Goal: Task Accomplishment & Management: Use online tool/utility

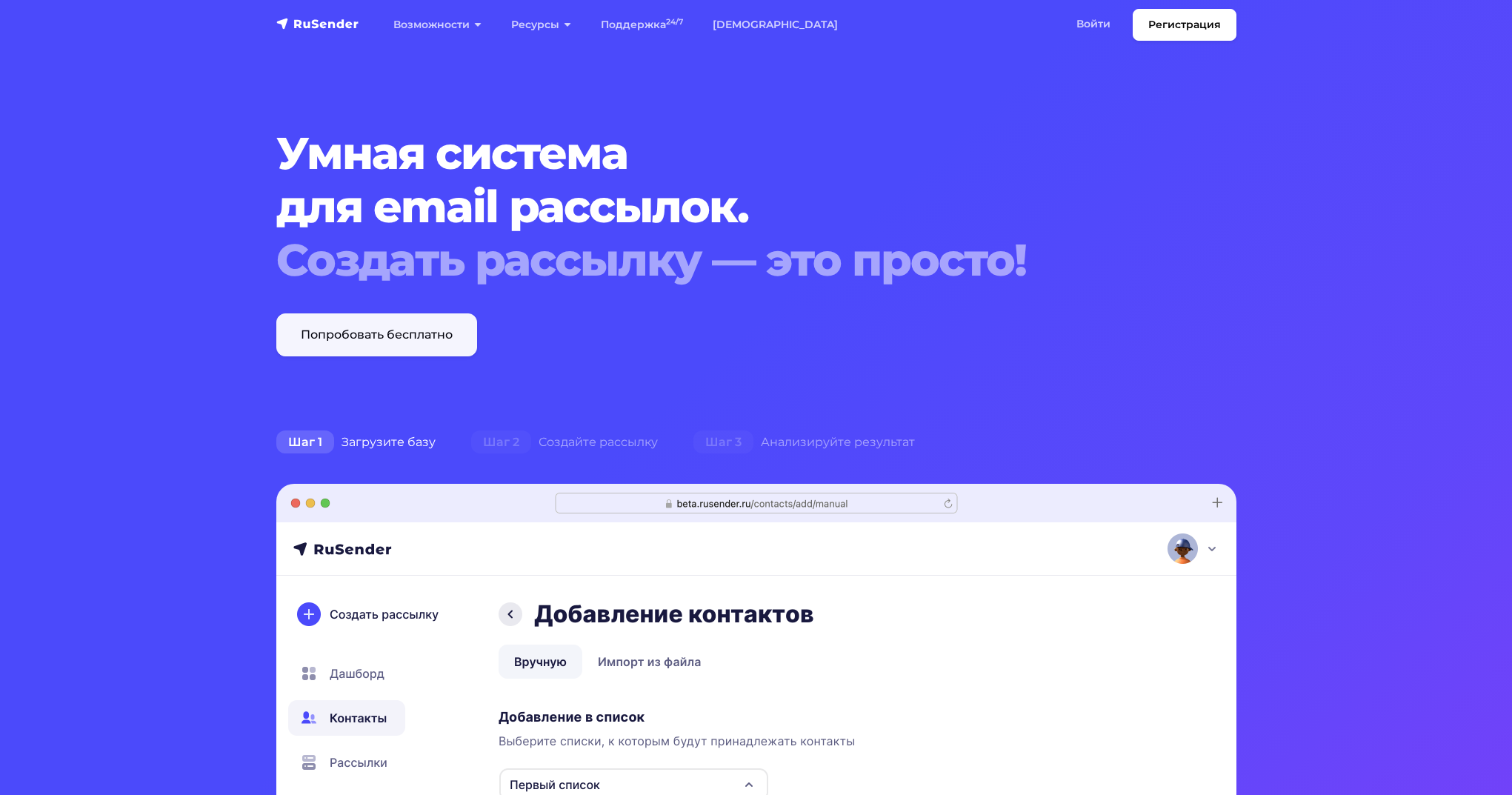
click at [410, 346] on link "Попробовать бесплатно" at bounding box center [377, 334] width 201 height 43
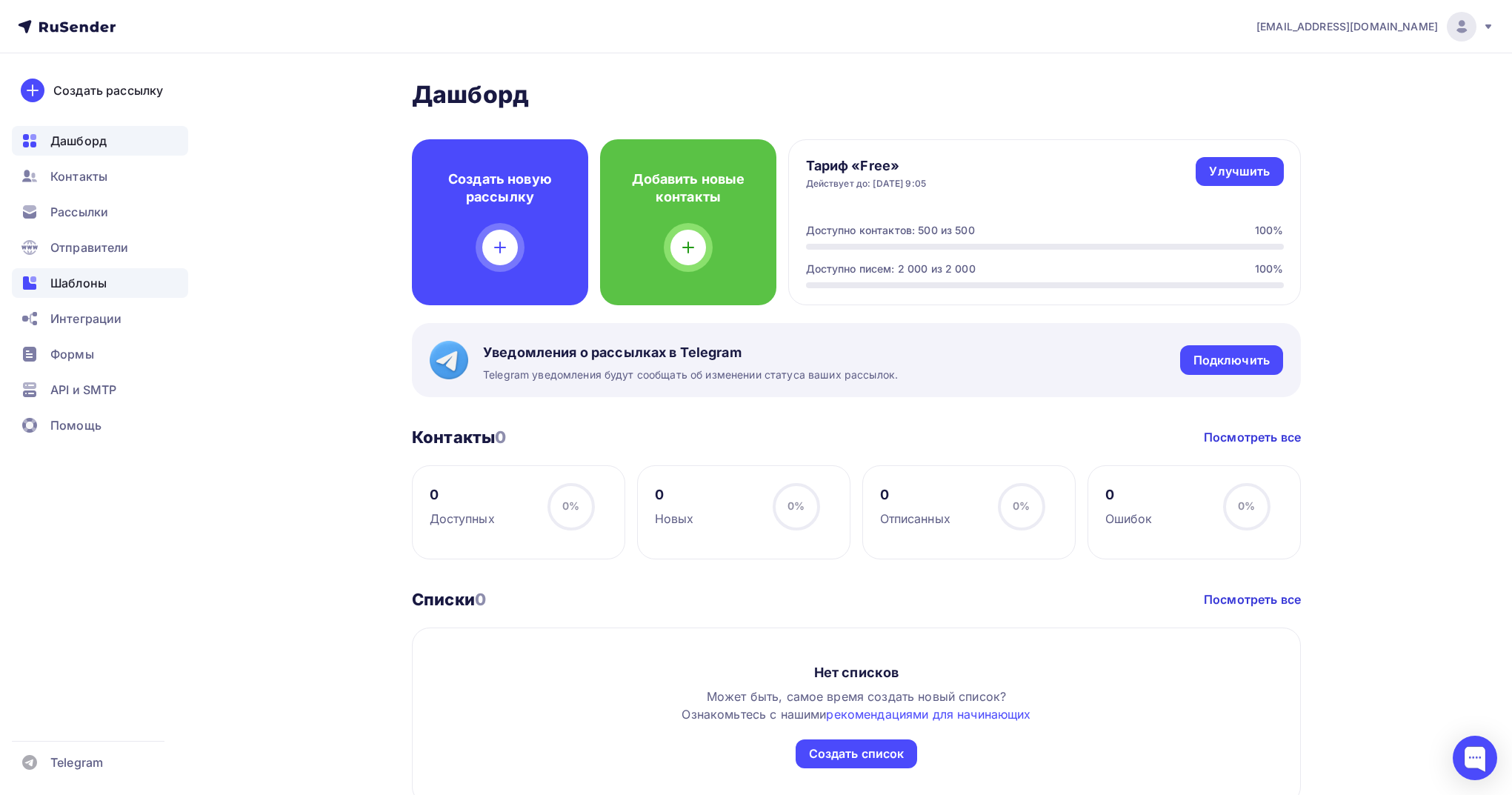
click at [108, 284] on div "Шаблоны" at bounding box center [100, 283] width 176 height 30
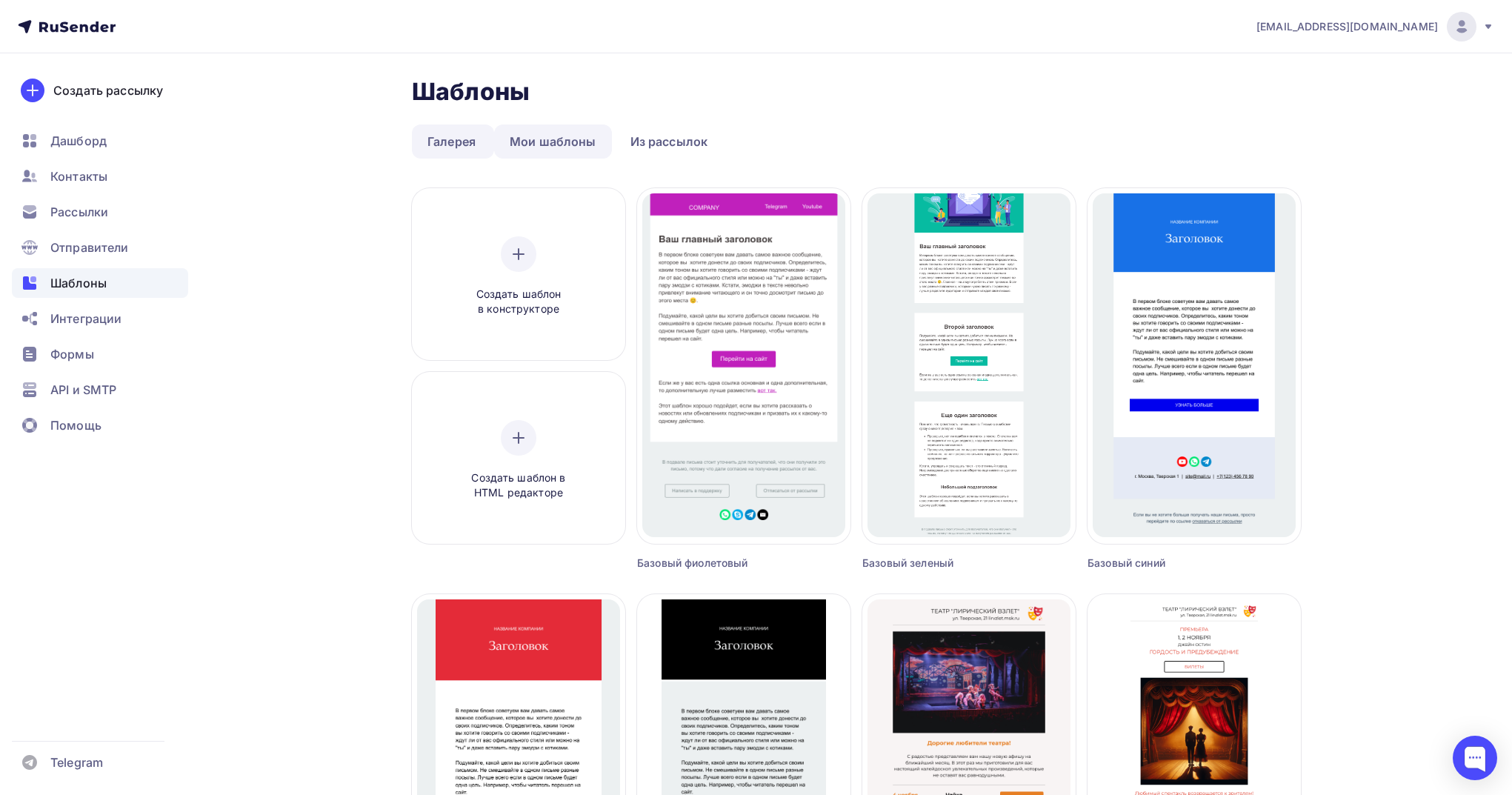
click at [577, 143] on link "Мои шаблоны" at bounding box center [552, 141] width 117 height 34
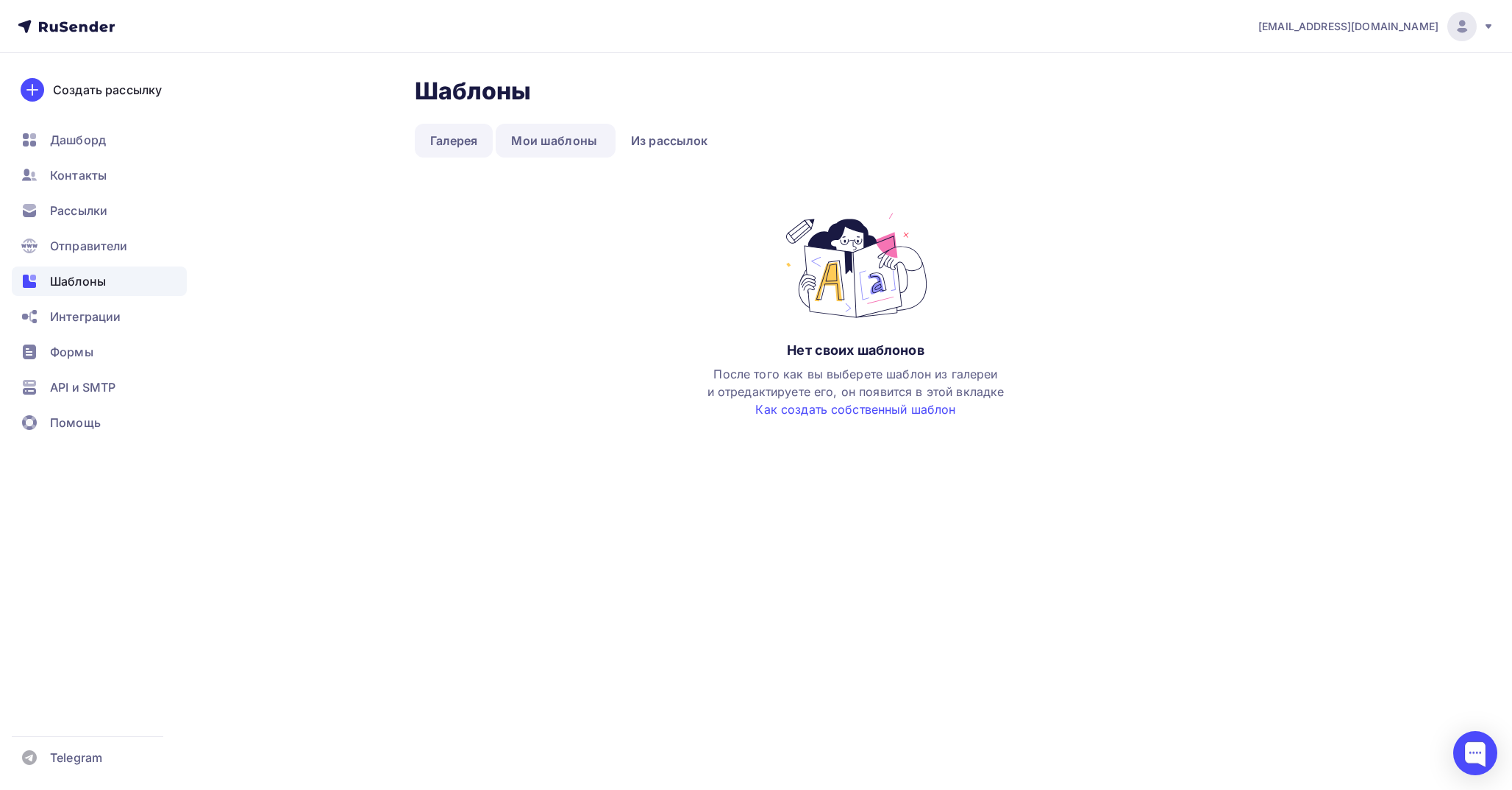
click at [471, 149] on link "Галерея" at bounding box center [455, 140] width 79 height 34
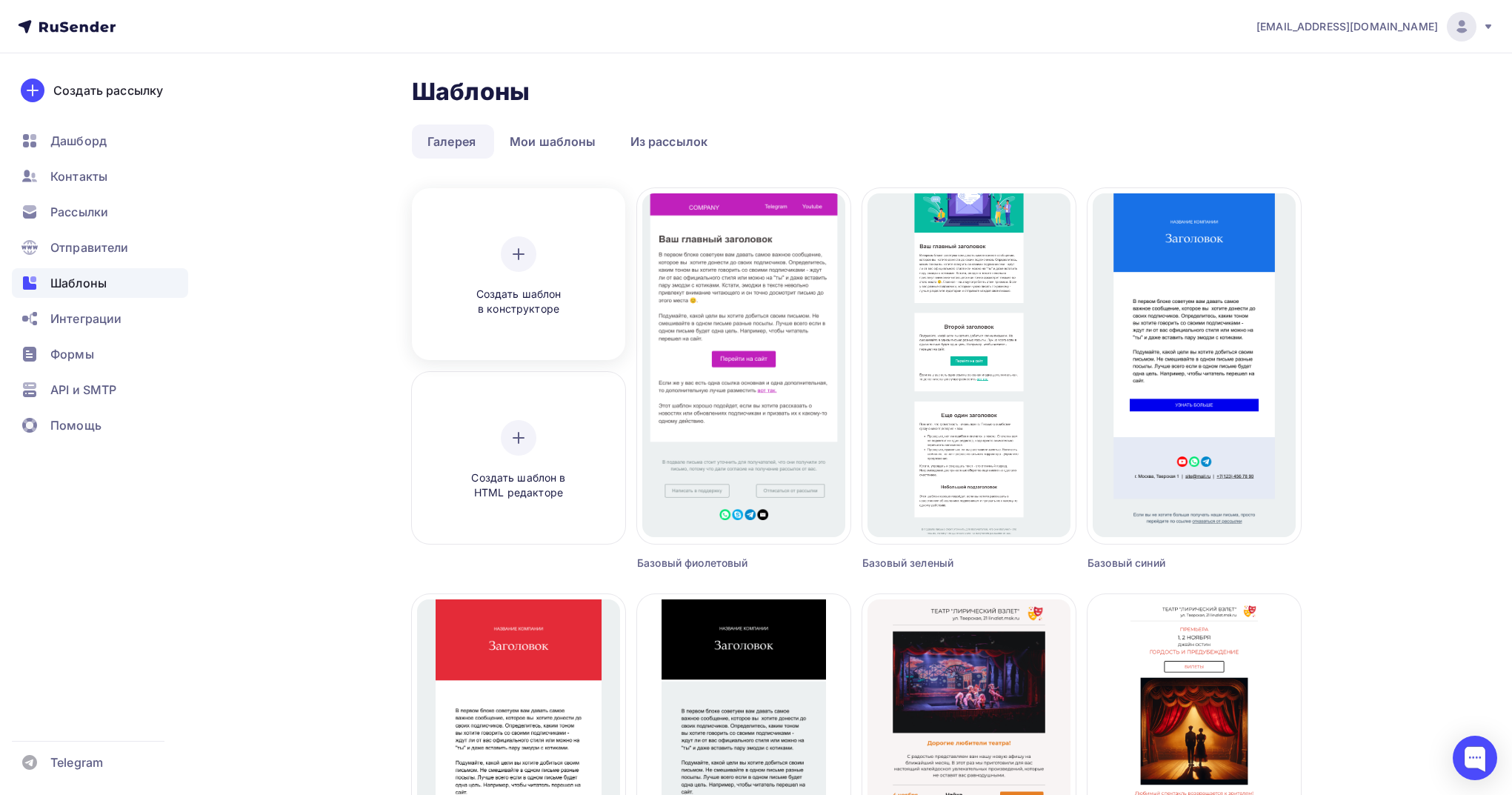
click at [518, 277] on div "Создать шаблон в конструкторе" at bounding box center [518, 276] width 140 height 81
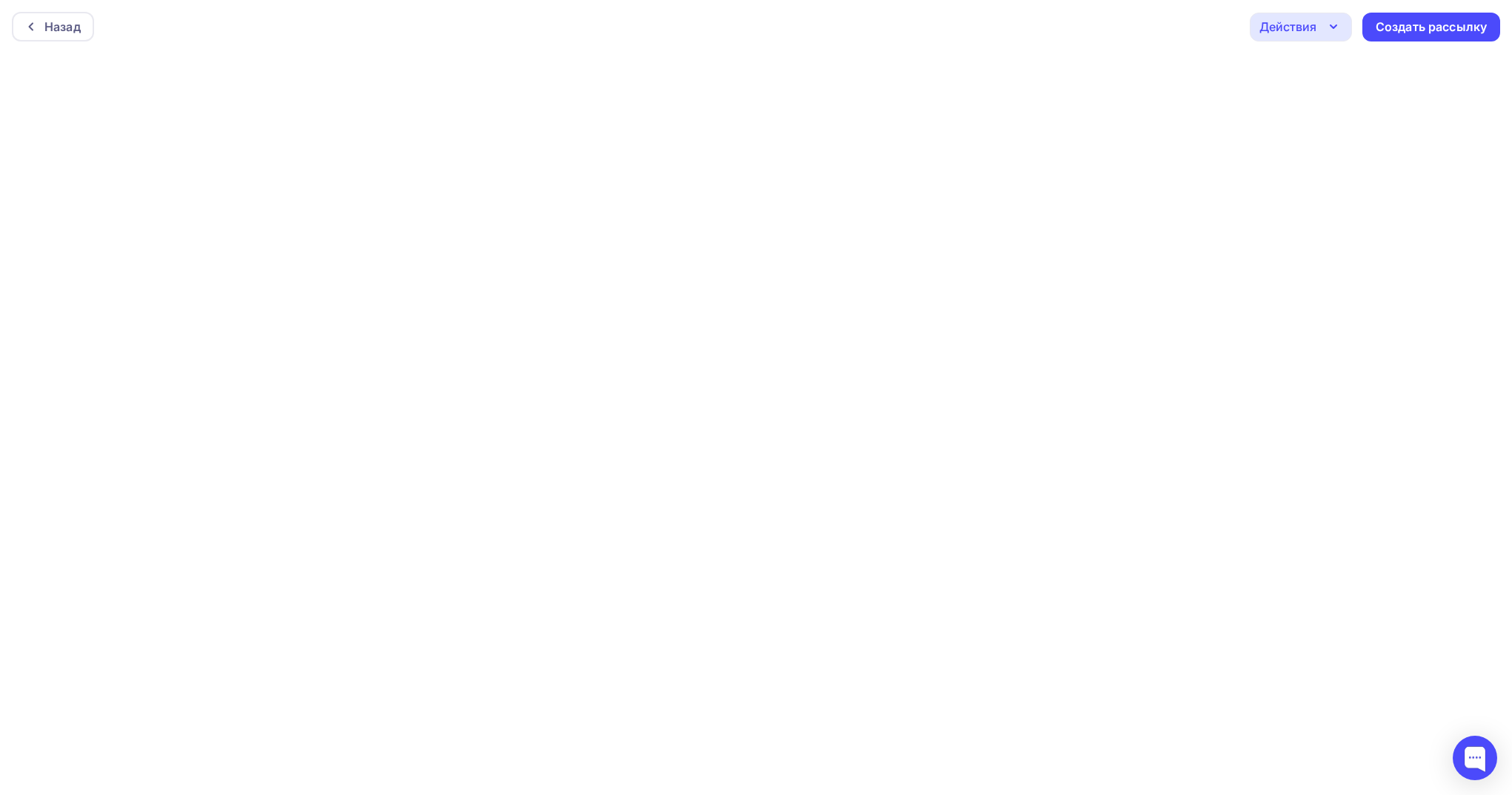
click at [1322, 25] on div "Действия" at bounding box center [1300, 27] width 103 height 29
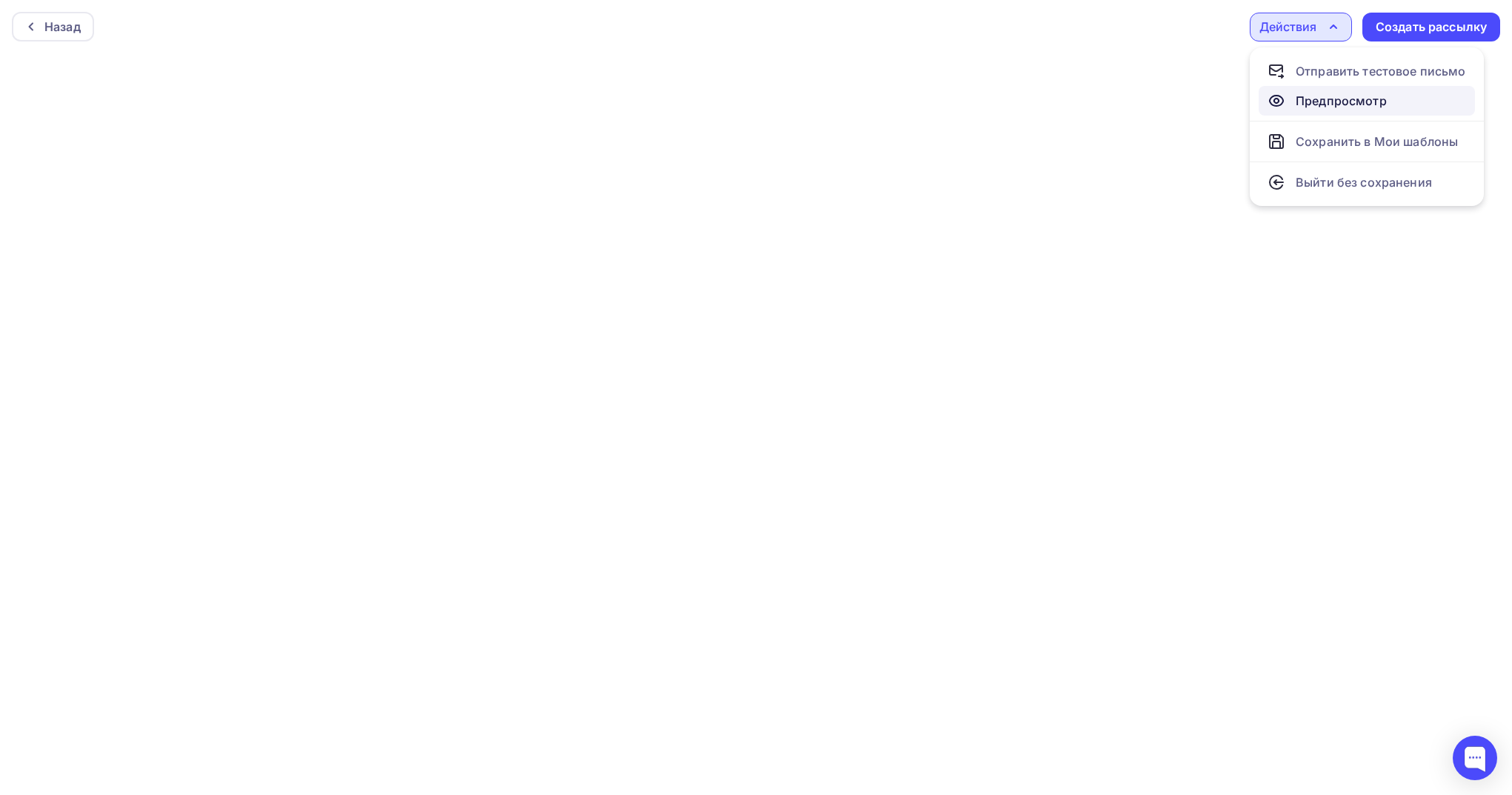
click at [1323, 102] on div "Предпросмотр" at bounding box center [1342, 100] width 92 height 18
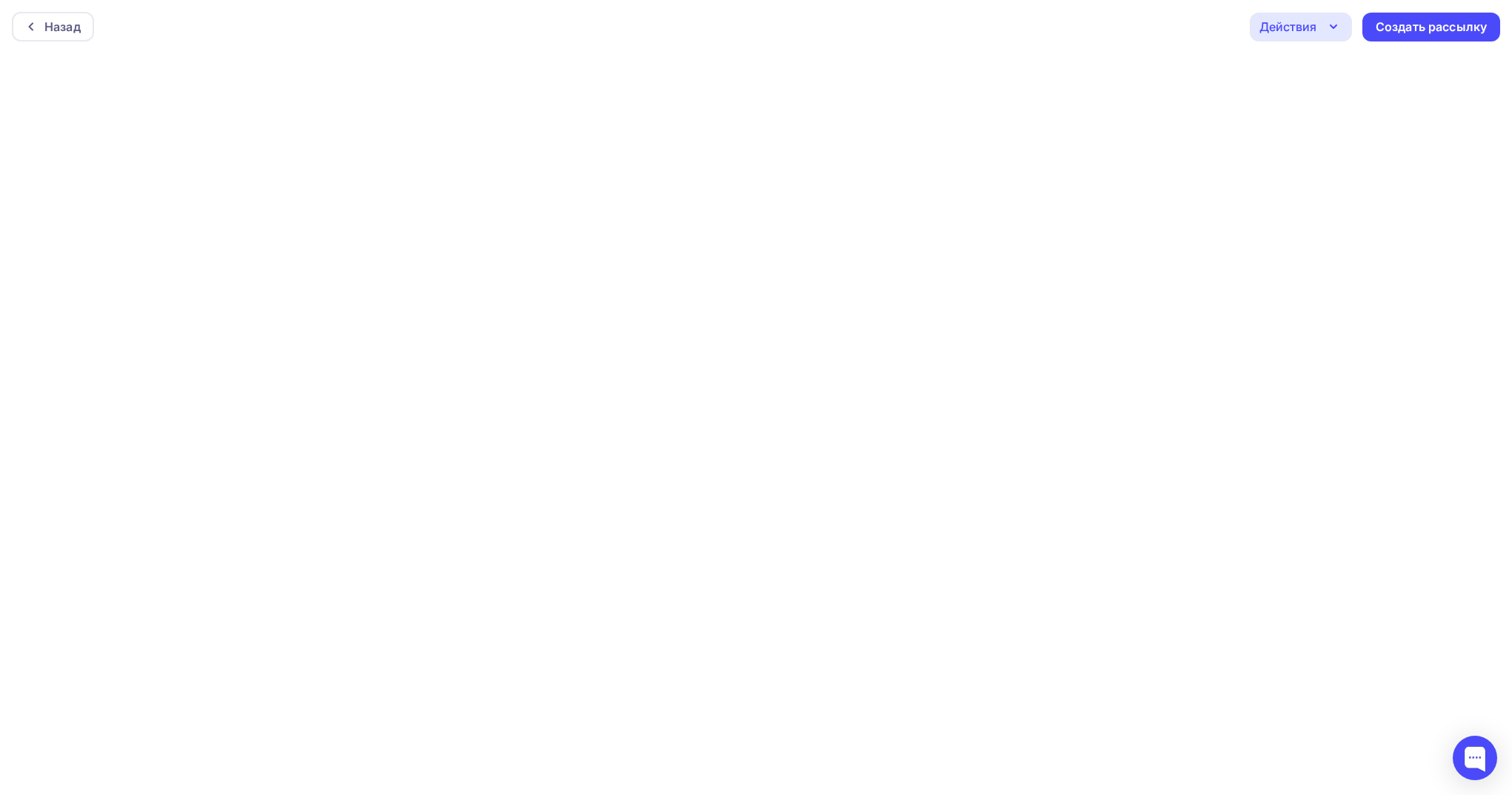
click at [1319, 26] on div "Действия" at bounding box center [1300, 27] width 103 height 29
click at [57, 16] on div "Назад" at bounding box center [53, 27] width 83 height 30
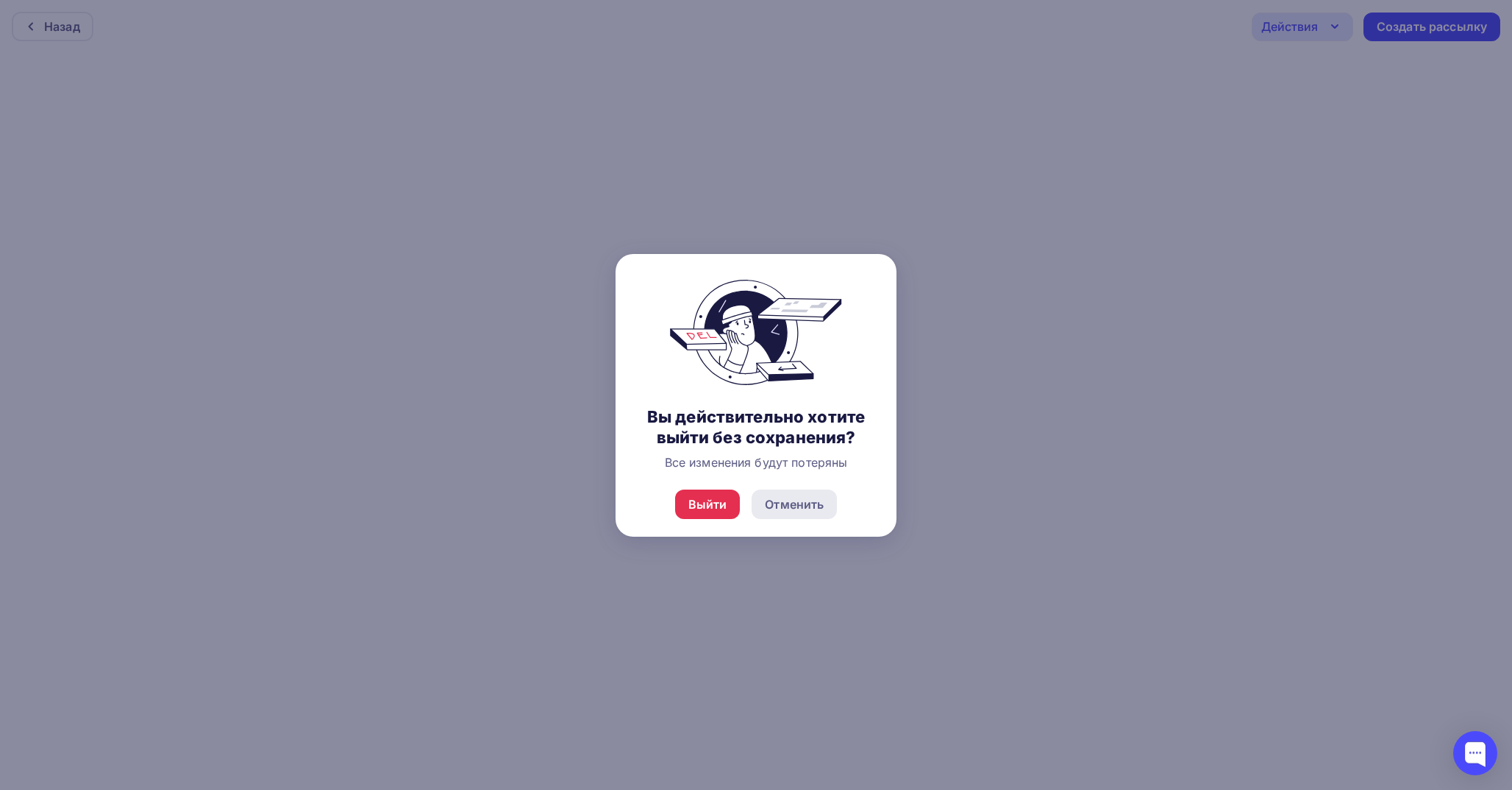
click at [792, 499] on div "Отменить" at bounding box center [795, 504] width 59 height 18
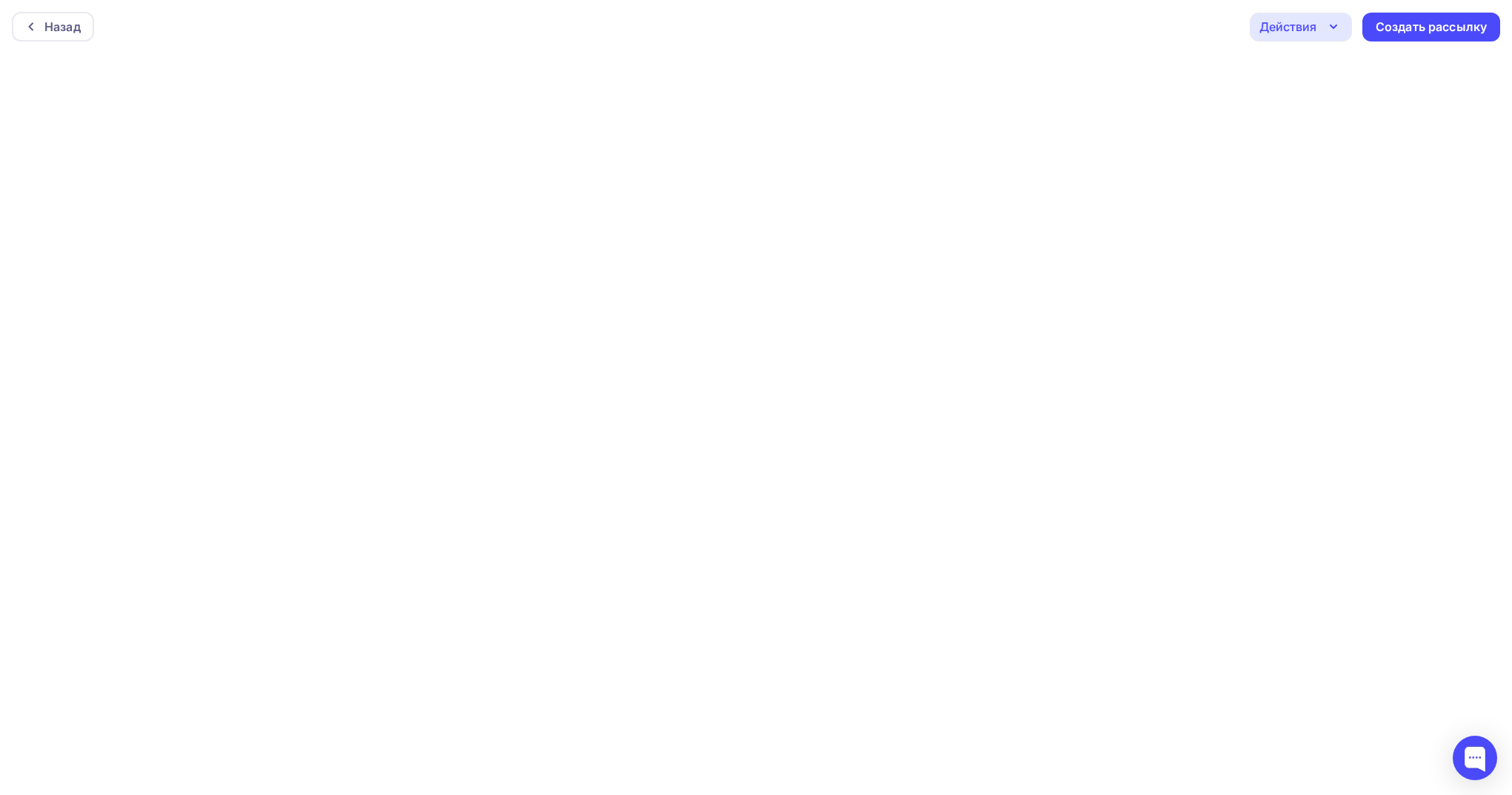
click at [1312, 37] on div "Действия" at bounding box center [1300, 27] width 103 height 29
click at [1325, 143] on div "Сохранить в Мои шаблоны" at bounding box center [1377, 141] width 162 height 18
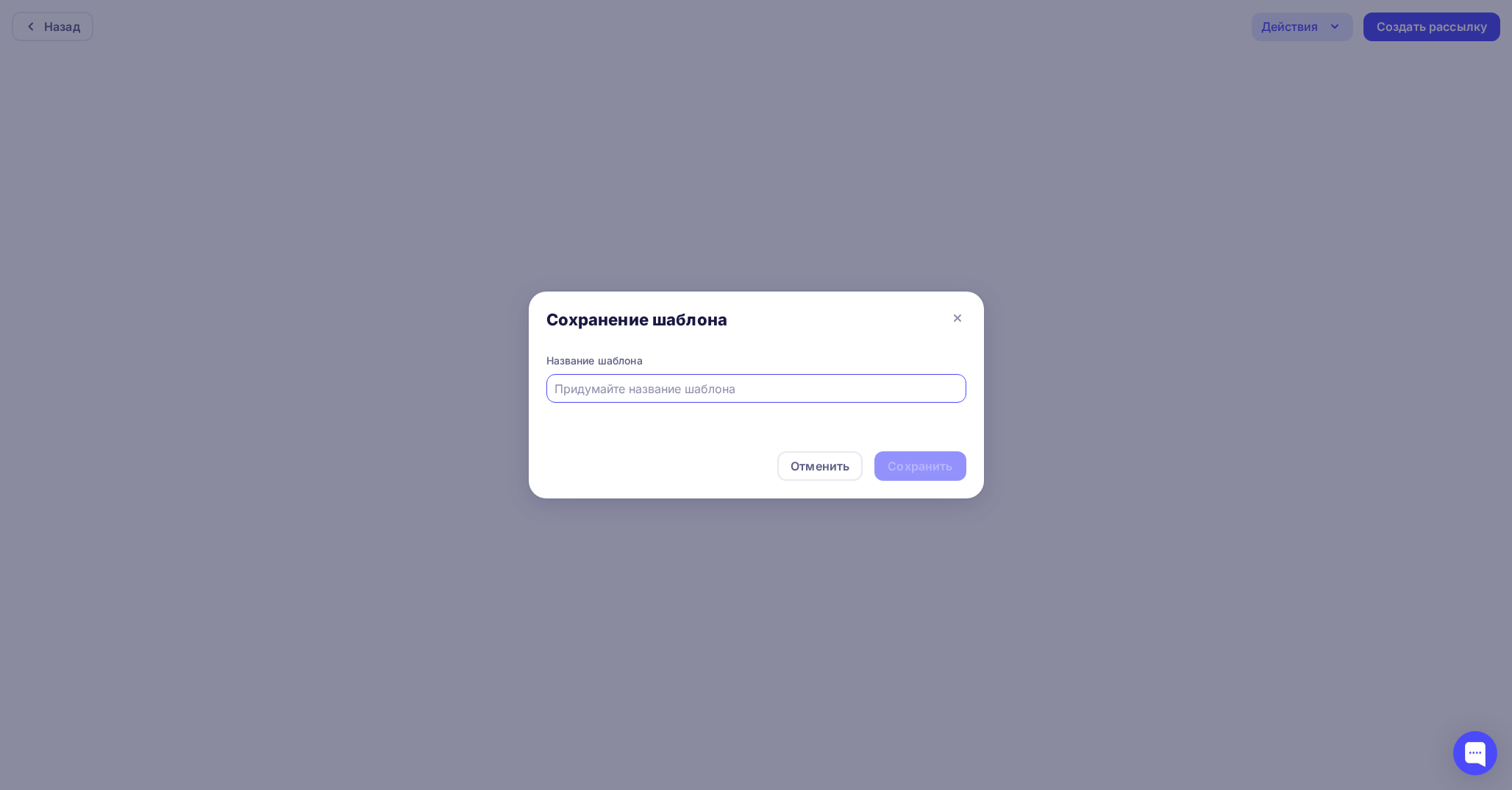
paste input "Письмо-приглашение на платформу"
type input "Письмо-приглашение на платформу"
click at [944, 469] on div "Сохранить" at bounding box center [919, 466] width 64 height 17
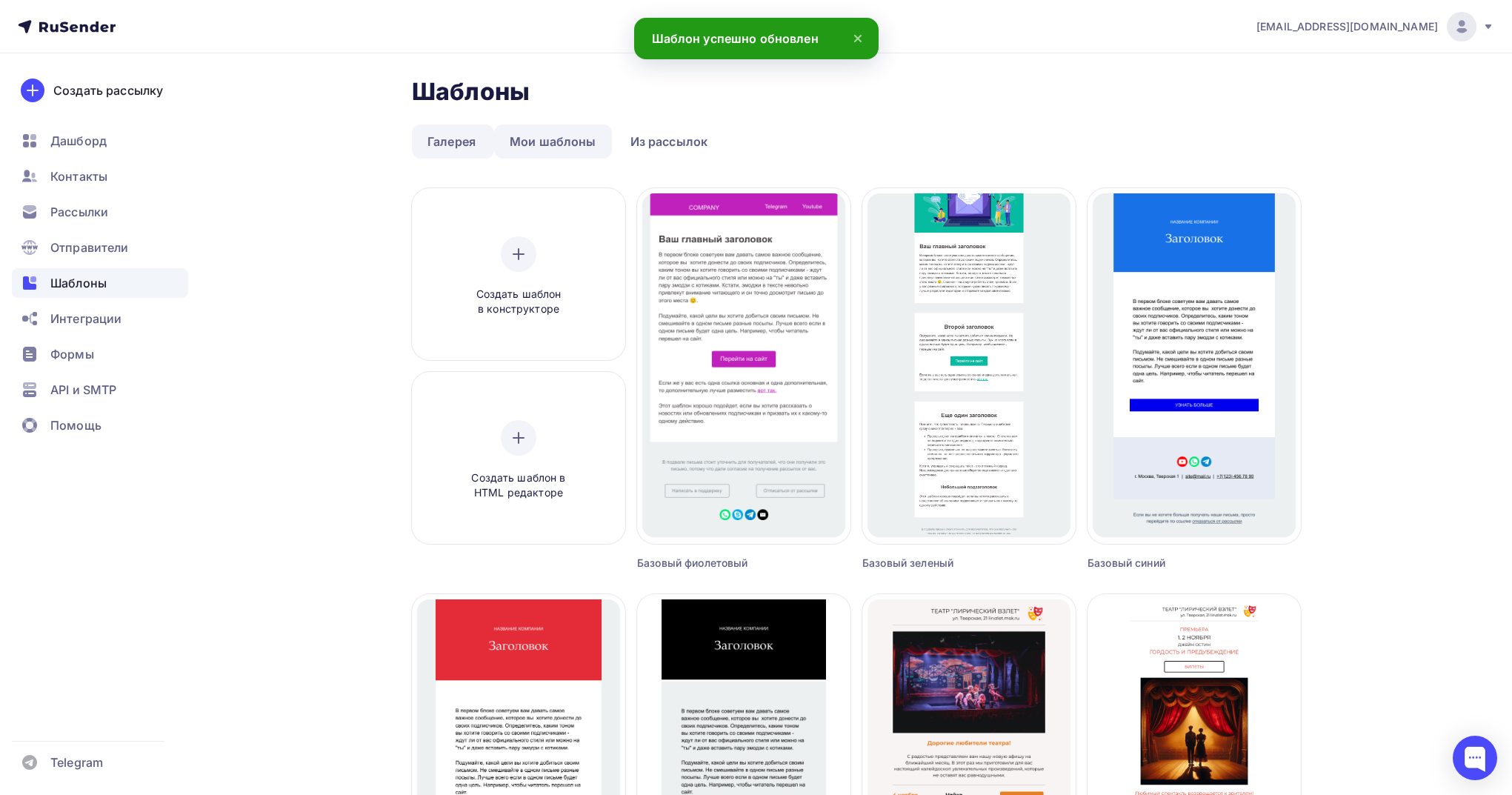
click at [537, 138] on link "Мои шаблоны" at bounding box center [552, 141] width 117 height 34
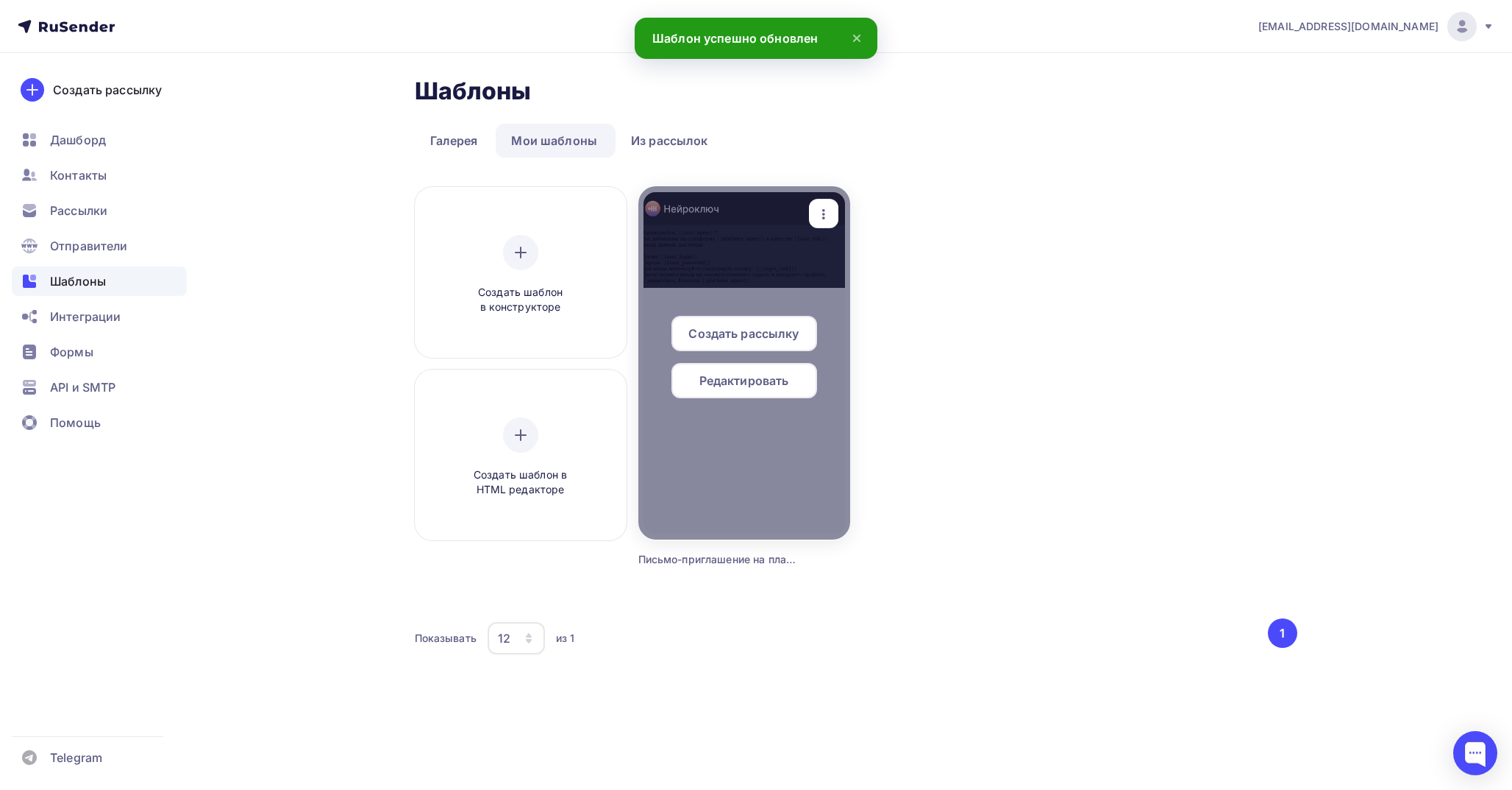
click at [768, 388] on span "Редактировать" at bounding box center [744, 381] width 90 height 18
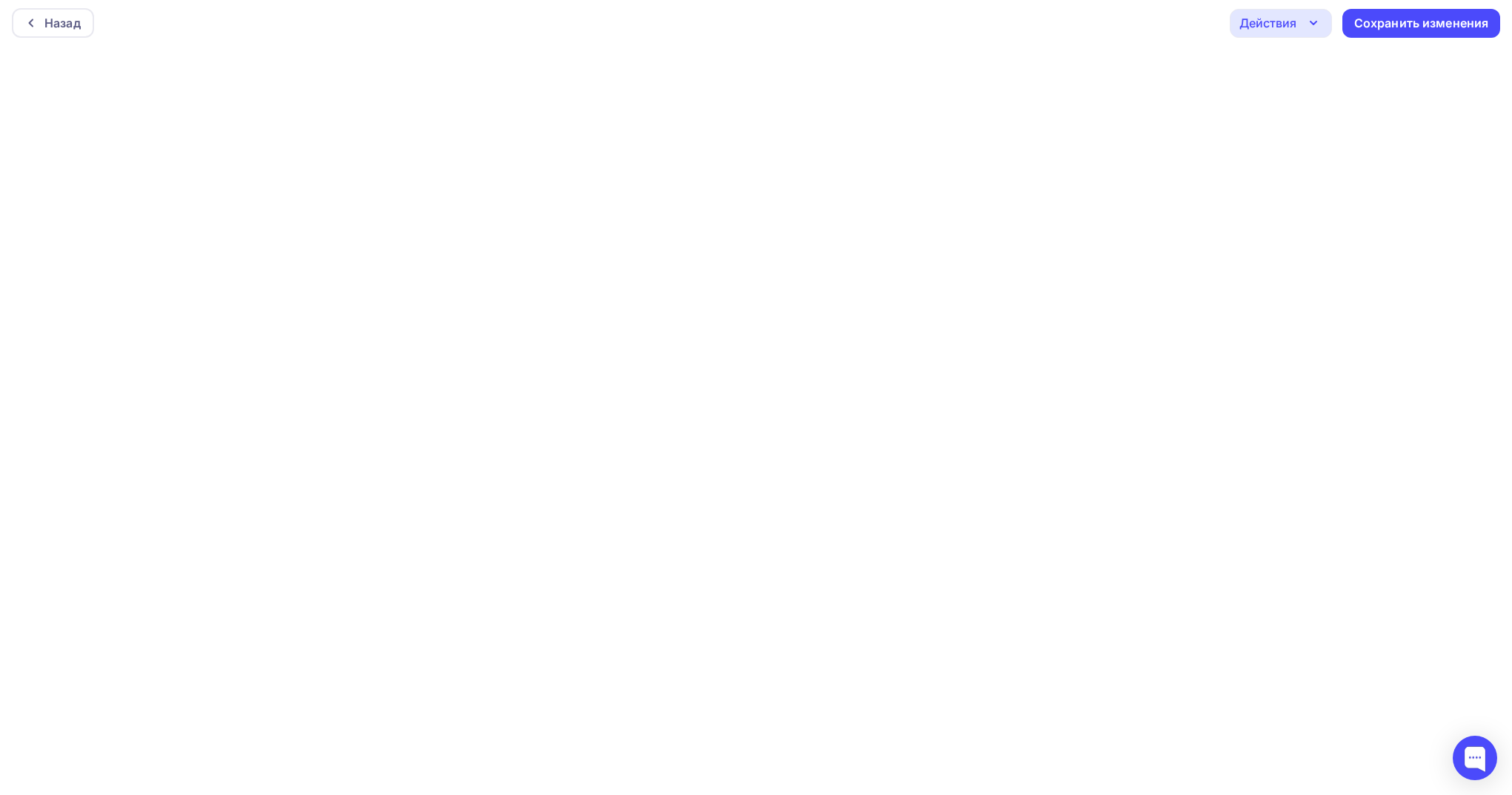
scroll to position [4, 0]
click at [1401, 29] on div "Сохранить изменения" at bounding box center [1420, 23] width 134 height 17
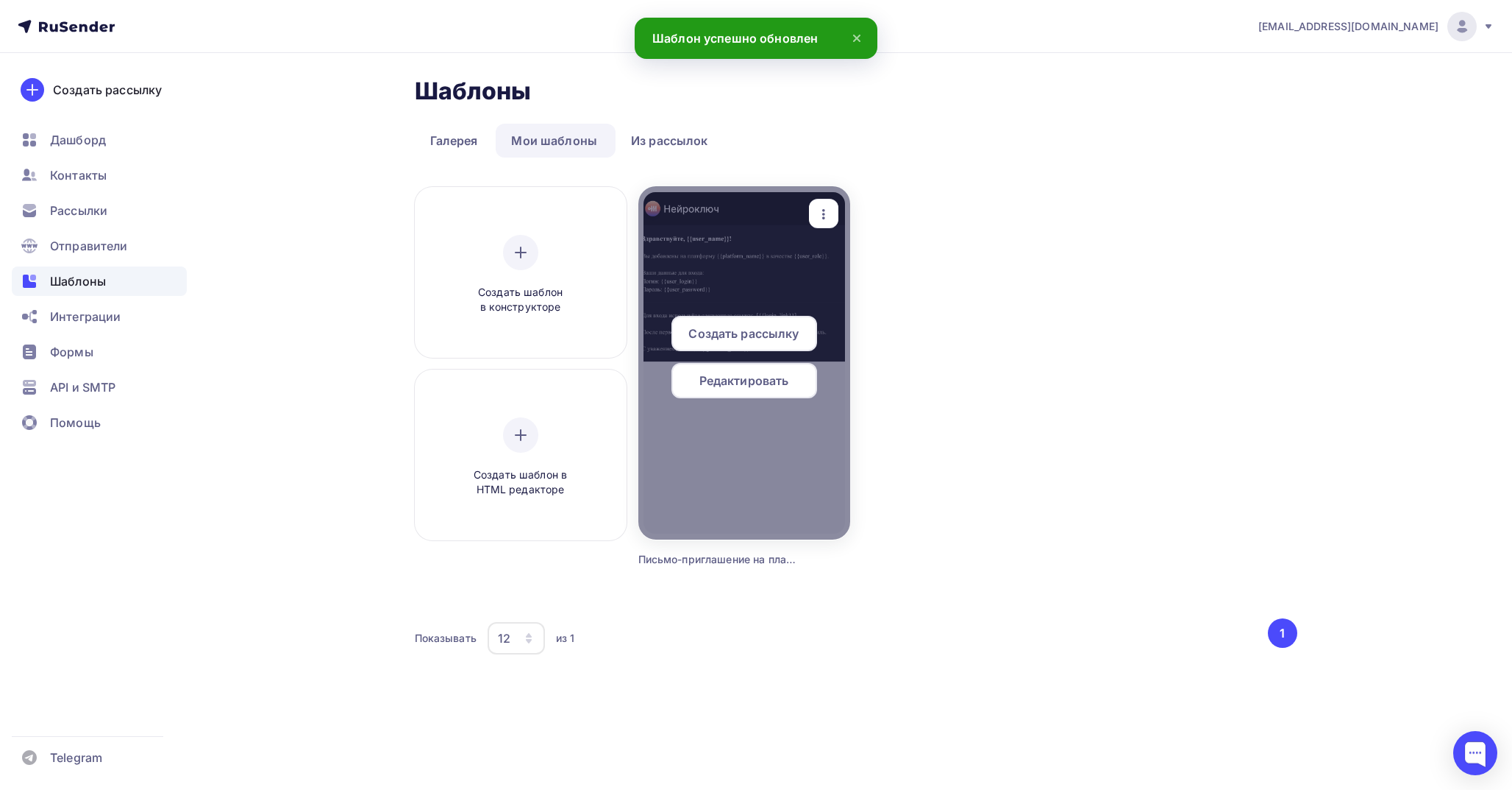
click at [770, 290] on div at bounding box center [744, 362] width 211 height 353
click at [763, 383] on span "Редактировать" at bounding box center [744, 381] width 90 height 18
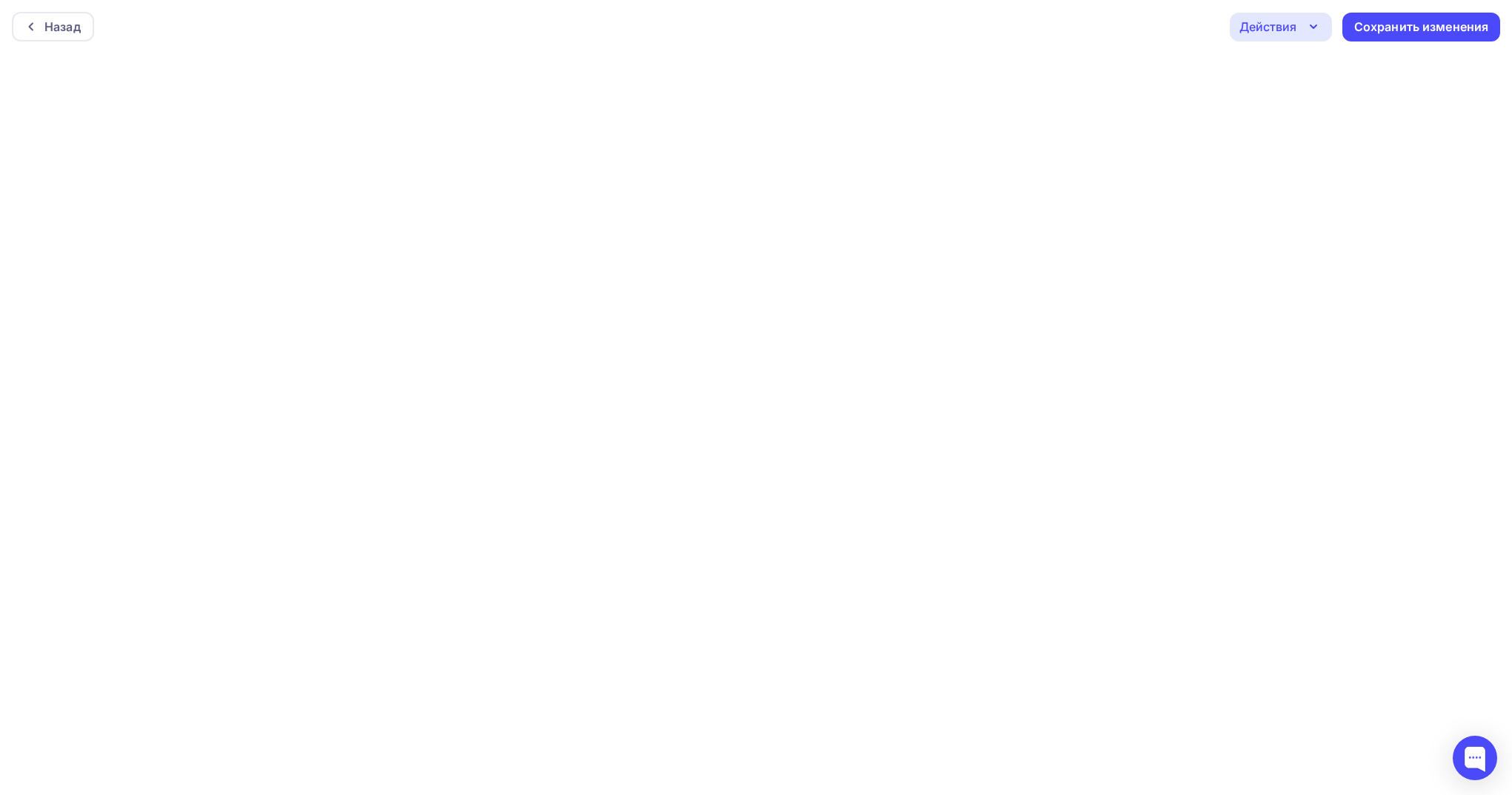
click at [1309, 31] on icon "button" at bounding box center [1314, 27] width 18 height 18
click at [1309, 103] on div "Предпросмотр" at bounding box center [1321, 100] width 92 height 18
click at [71, 41] on div "Назад" at bounding box center [53, 27] width 83 height 30
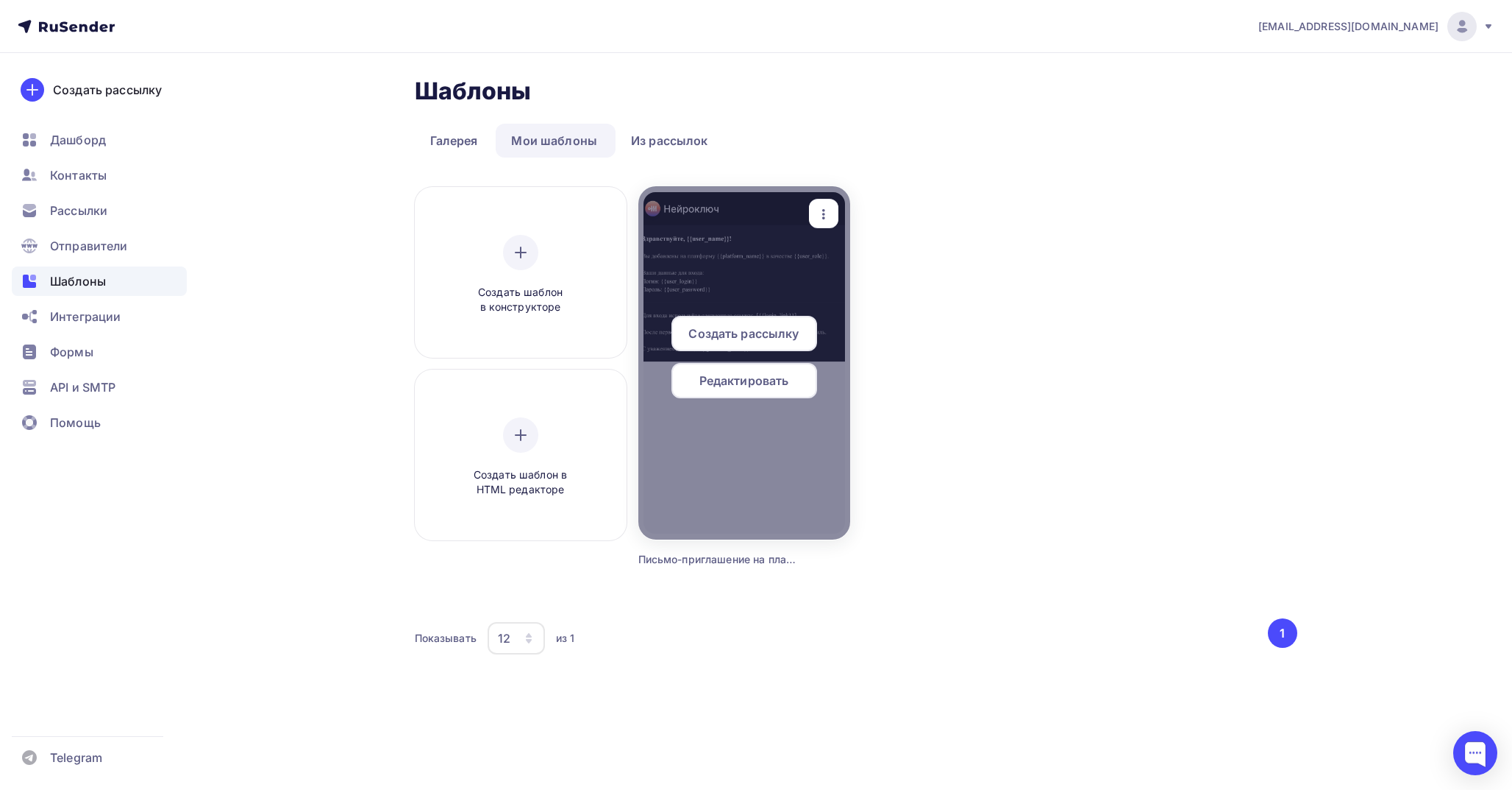
click at [749, 249] on div at bounding box center [744, 362] width 211 height 353
click at [743, 381] on span "Редактировать" at bounding box center [744, 381] width 90 height 18
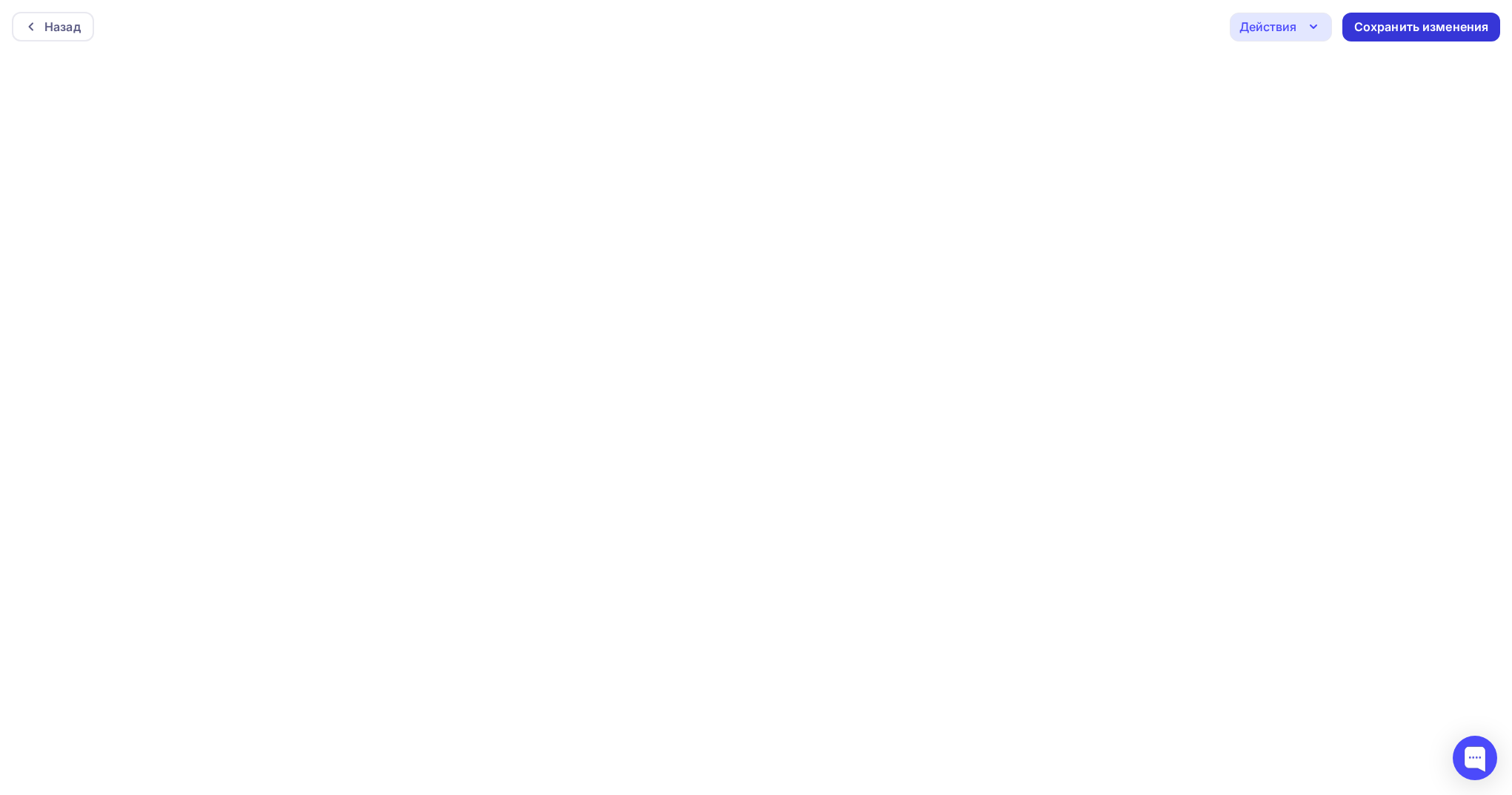
click at [1408, 29] on div "Сохранить изменения" at bounding box center [1420, 27] width 134 height 17
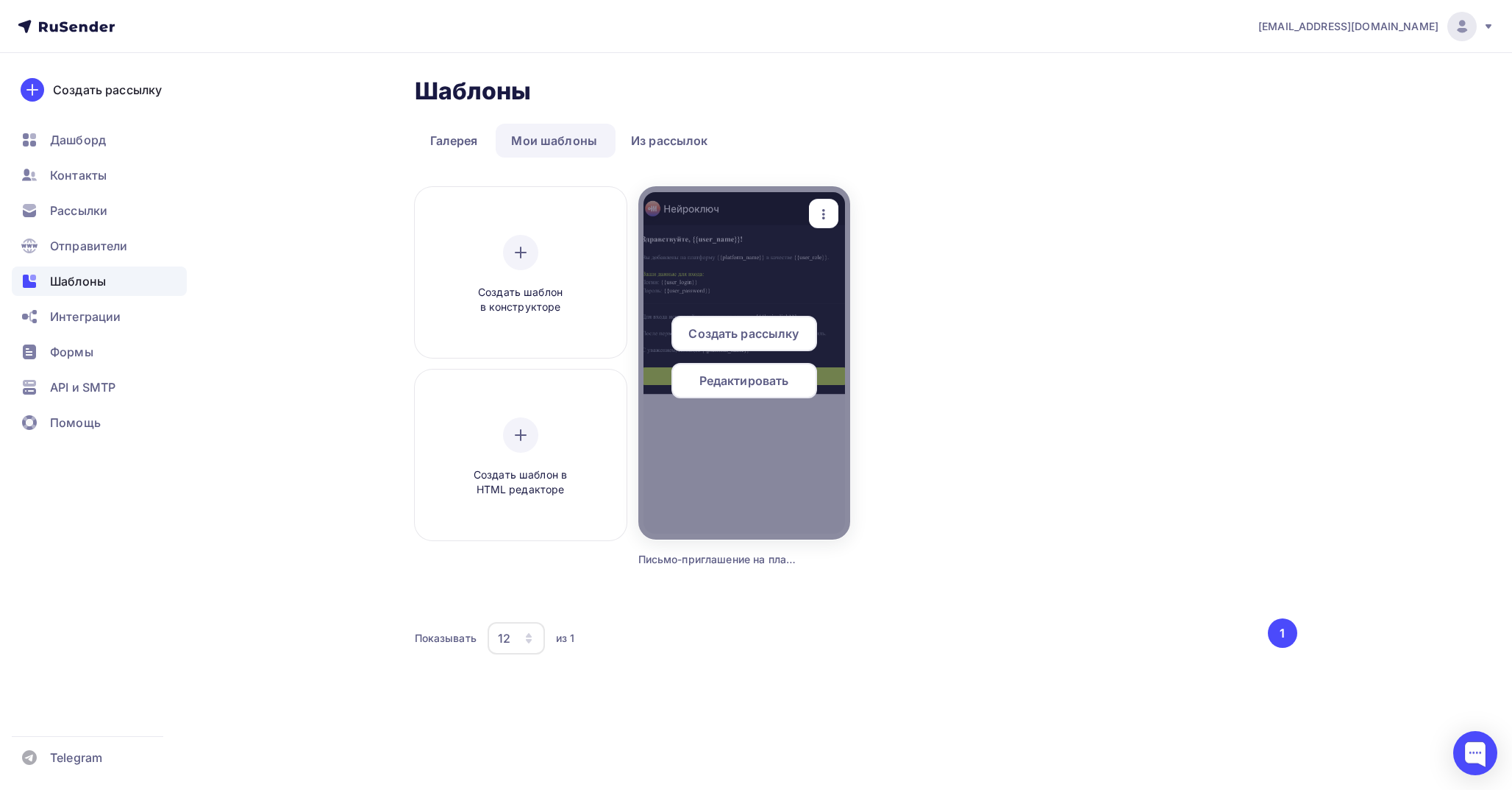
click at [753, 275] on div at bounding box center [744, 362] width 211 height 353
click at [752, 260] on div at bounding box center [744, 362] width 211 height 353
click at [831, 263] on div at bounding box center [744, 362] width 211 height 353
click at [760, 383] on span "Редактировать" at bounding box center [744, 381] width 90 height 18
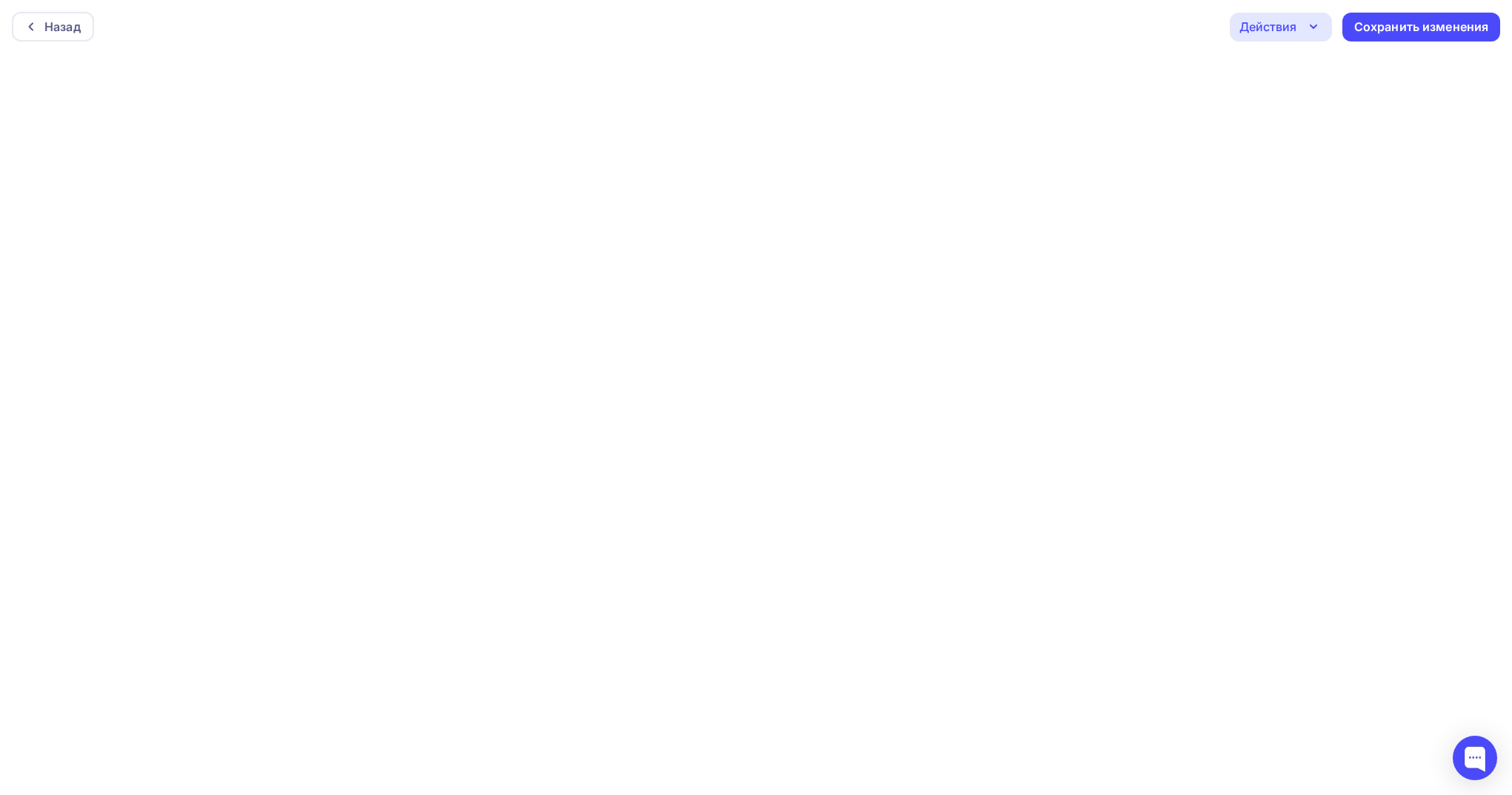
click at [1325, 22] on div "Действия" at bounding box center [1280, 27] width 103 height 29
click at [1321, 99] on div "Предпросмотр" at bounding box center [1321, 100] width 92 height 18
click at [47, 22] on div "Назад" at bounding box center [63, 27] width 36 height 18
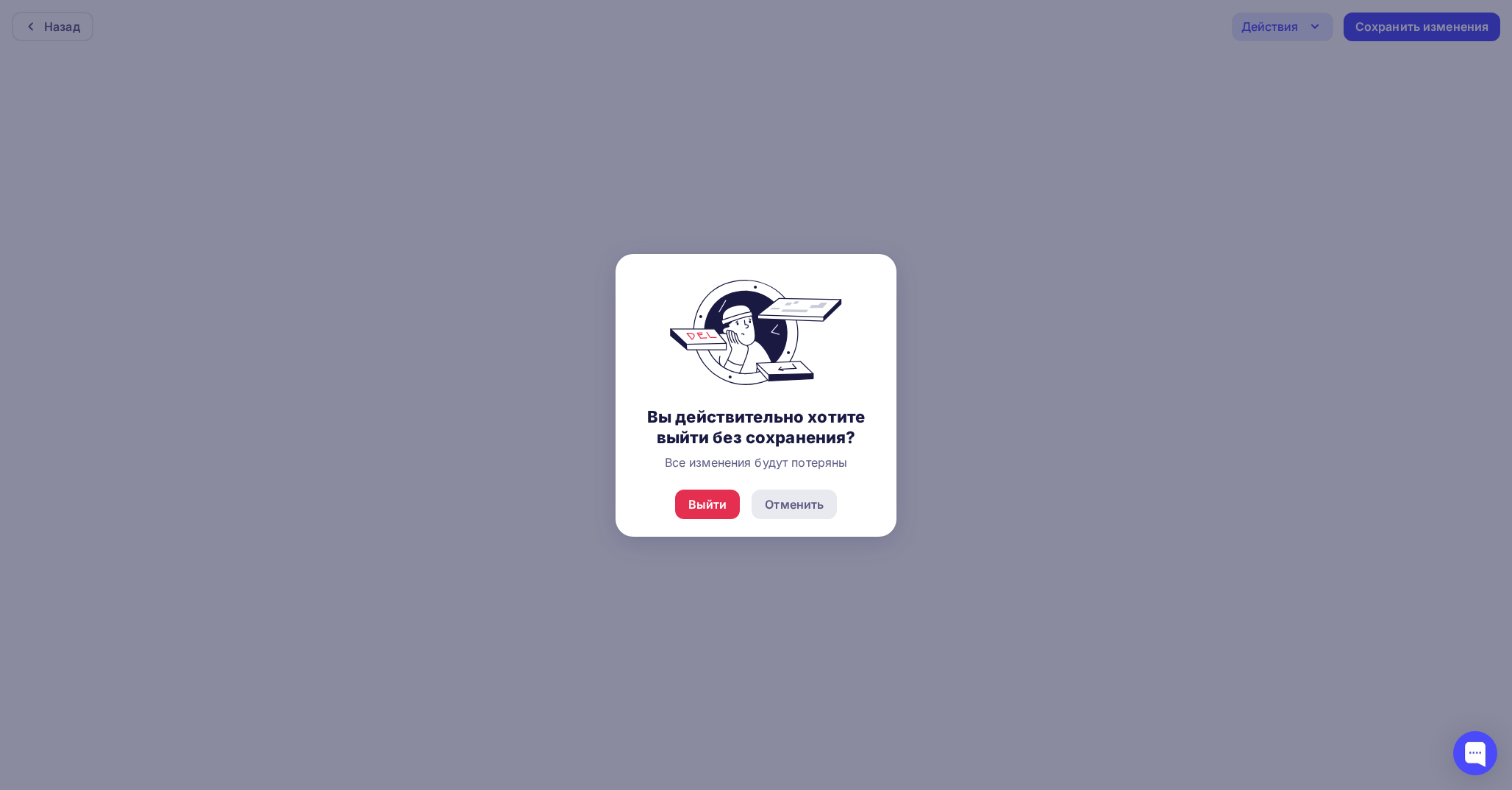
click at [795, 502] on div "Отменить" at bounding box center [795, 504] width 59 height 18
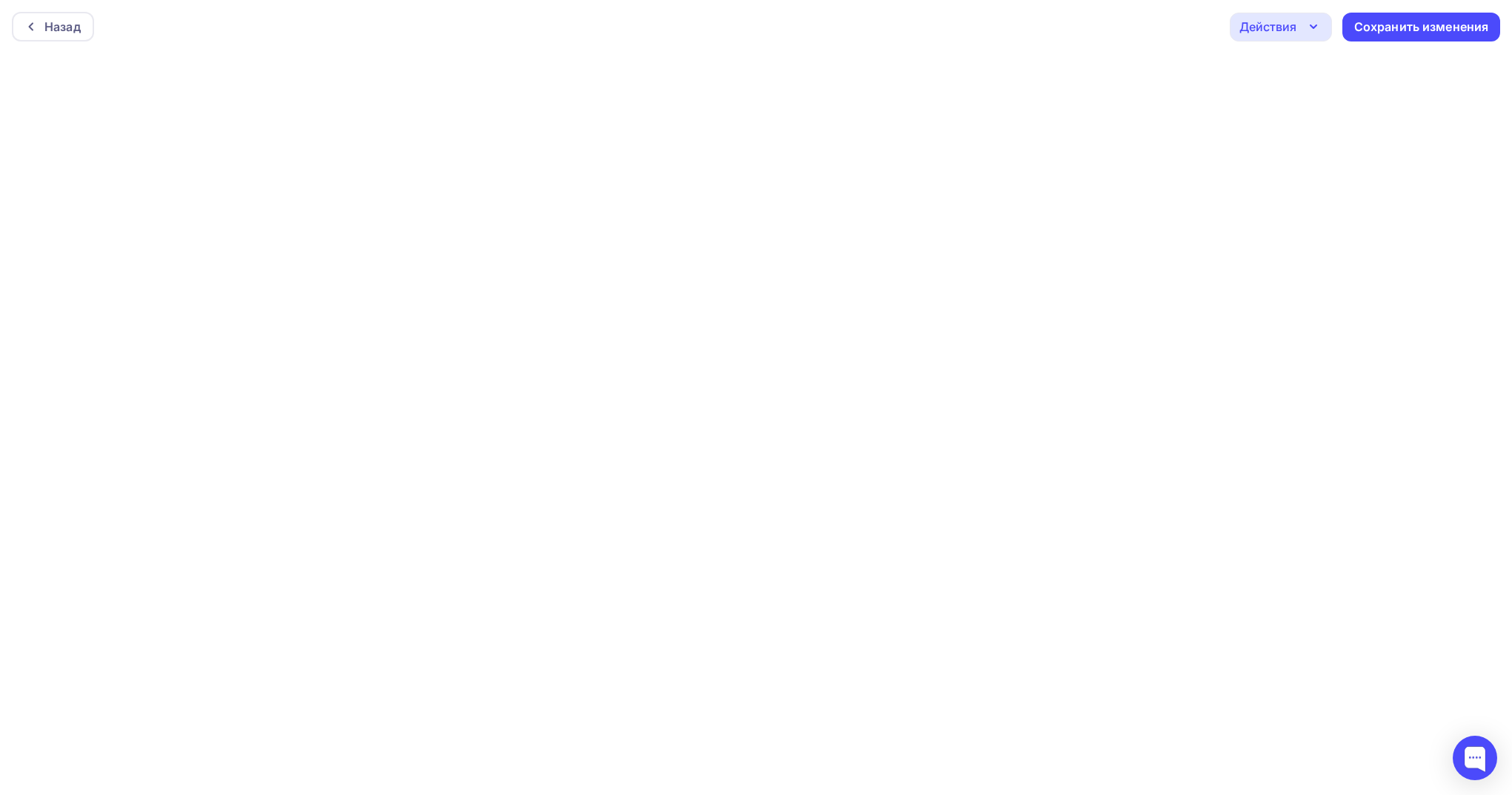
click at [1319, 30] on icon "button" at bounding box center [1314, 27] width 18 height 18
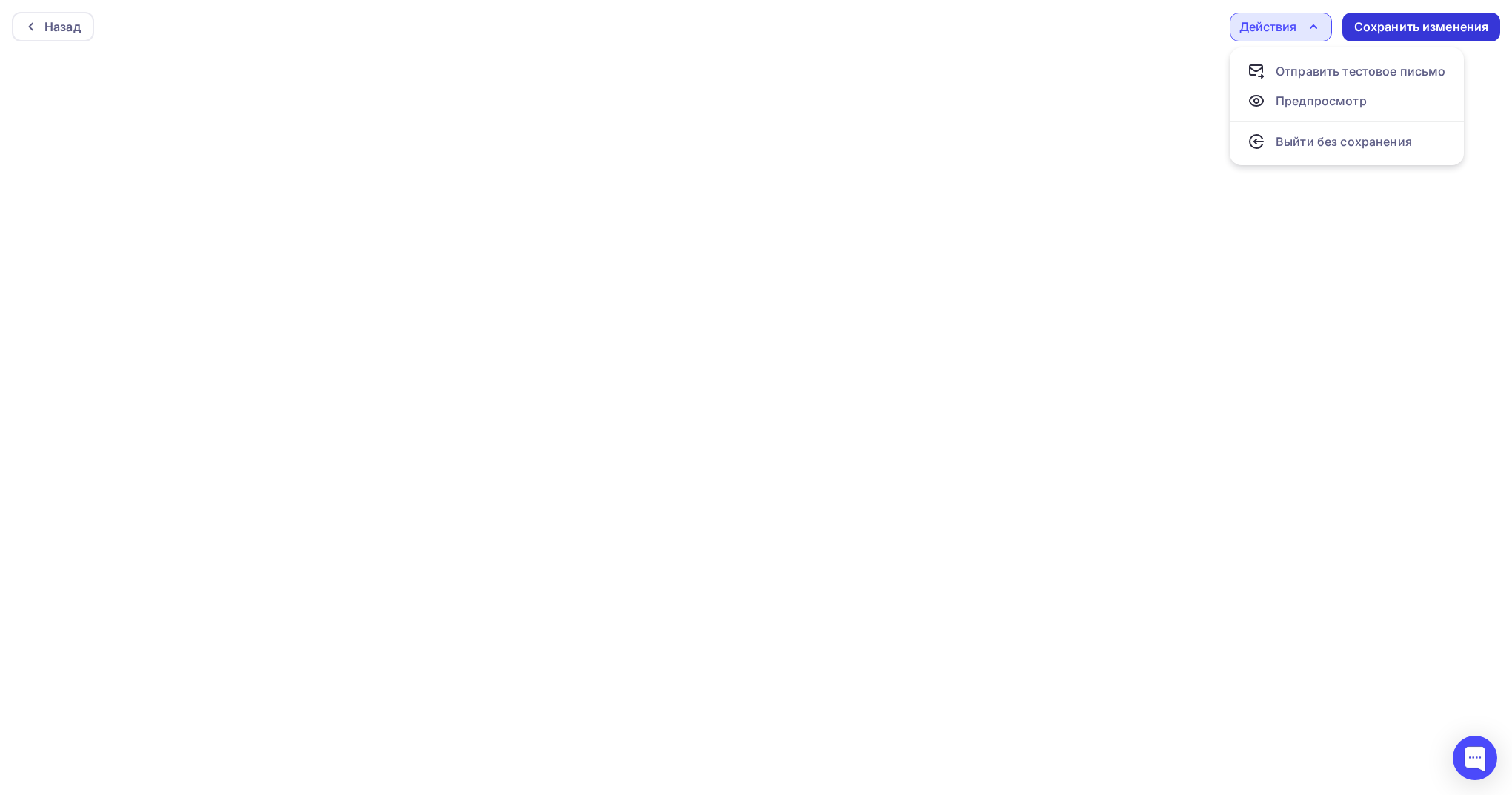
click at [1405, 26] on div "Сохранить изменения" at bounding box center [1420, 27] width 134 height 17
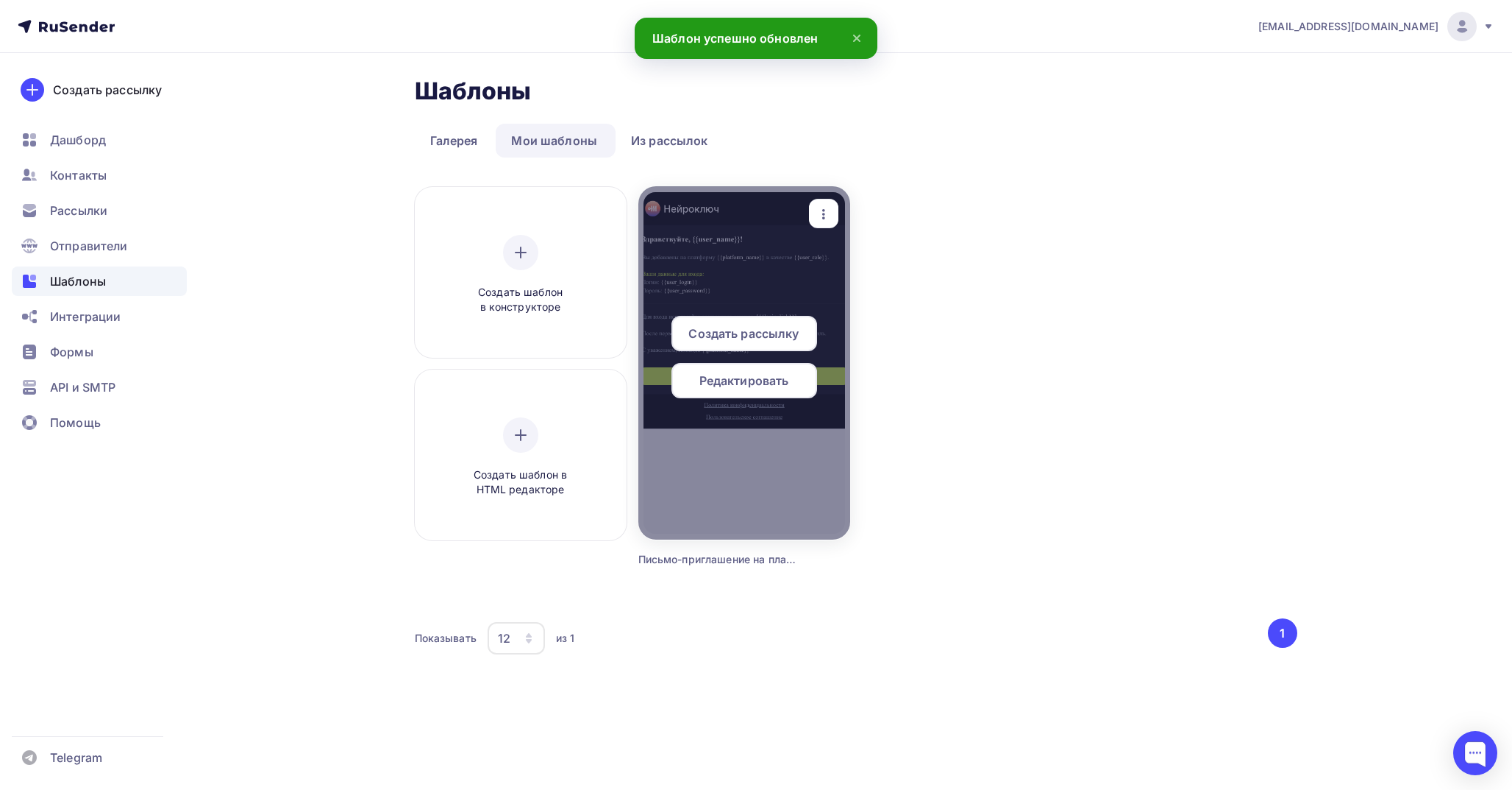
click at [740, 255] on div at bounding box center [744, 362] width 211 height 353
click at [759, 370] on div "Редактировать" at bounding box center [743, 381] width 145 height 36
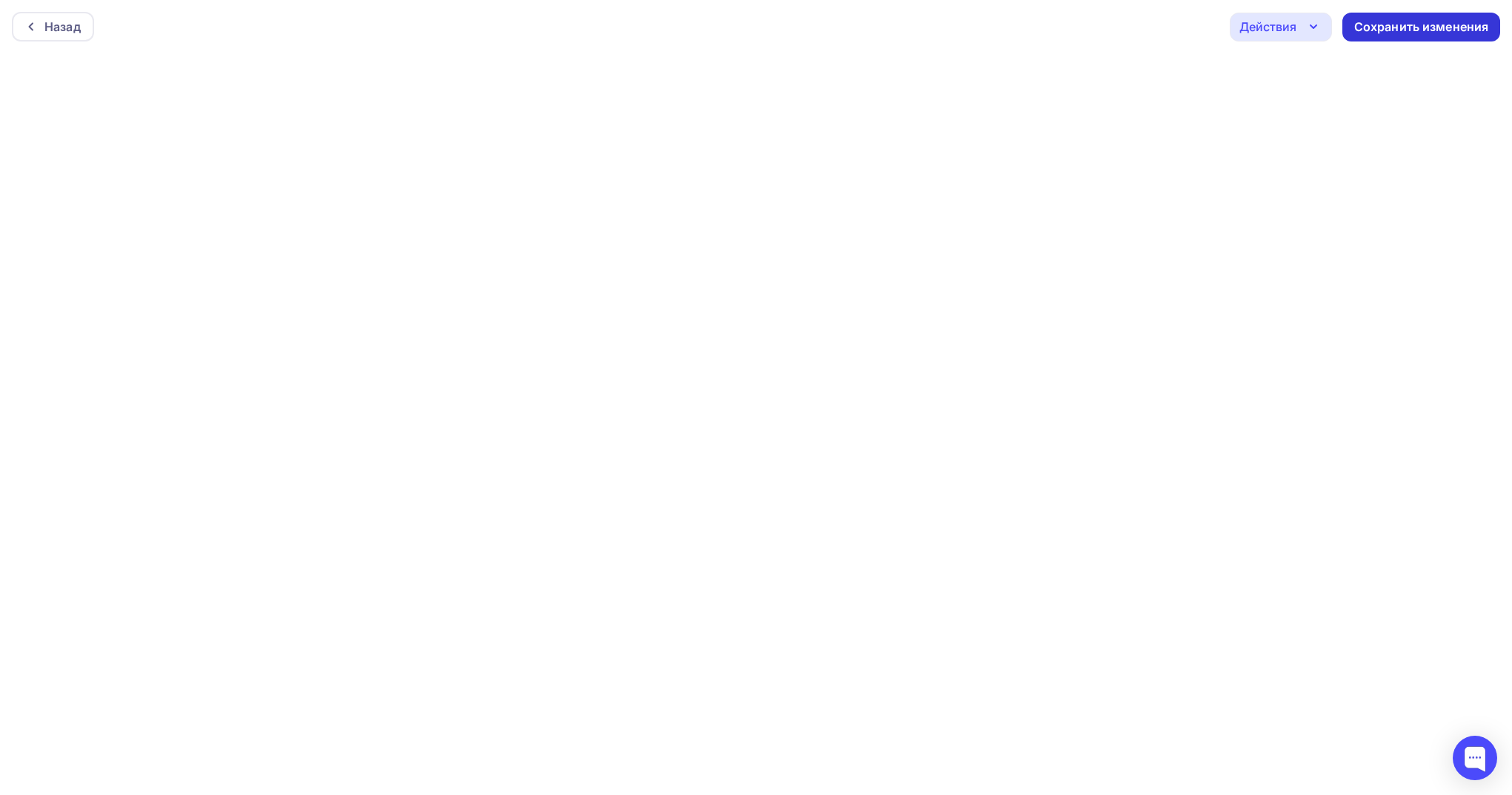
click at [1447, 31] on div "Сохранить изменения" at bounding box center [1420, 27] width 134 height 17
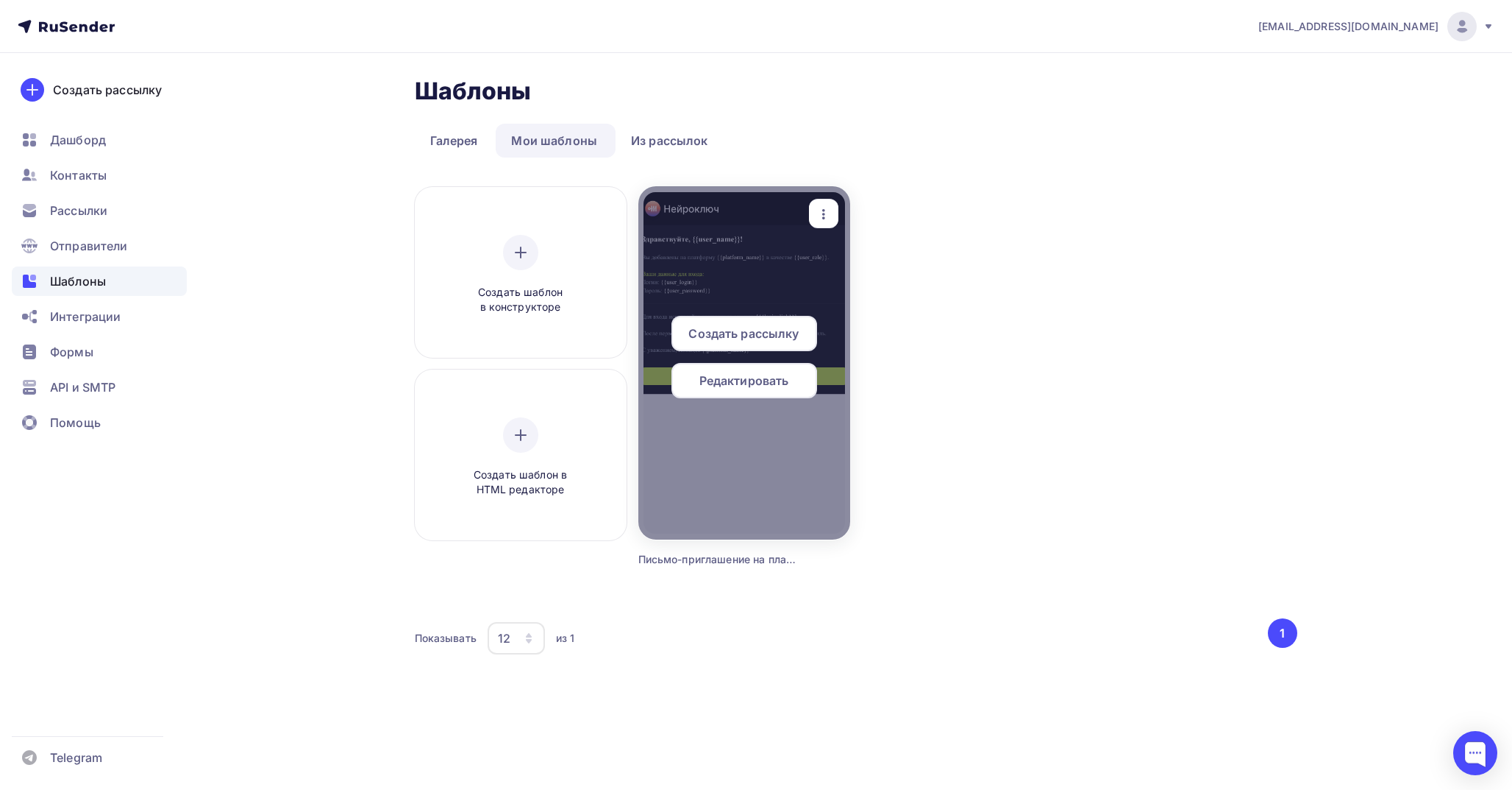
click at [830, 215] on icon "button" at bounding box center [824, 215] width 18 height 18
